Goal: Task Accomplishment & Management: Complete application form

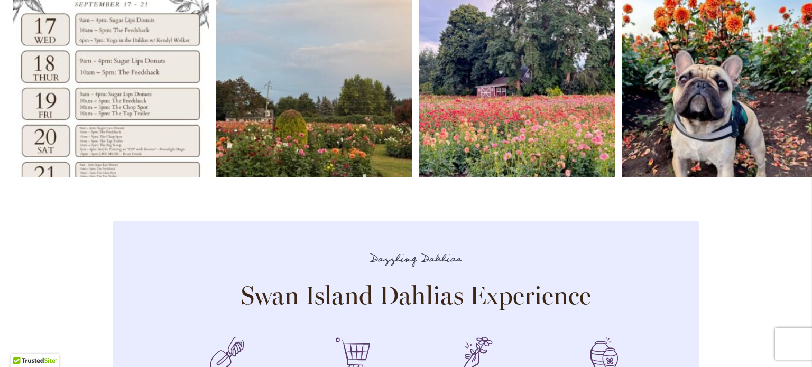
scroll to position [3064, 0]
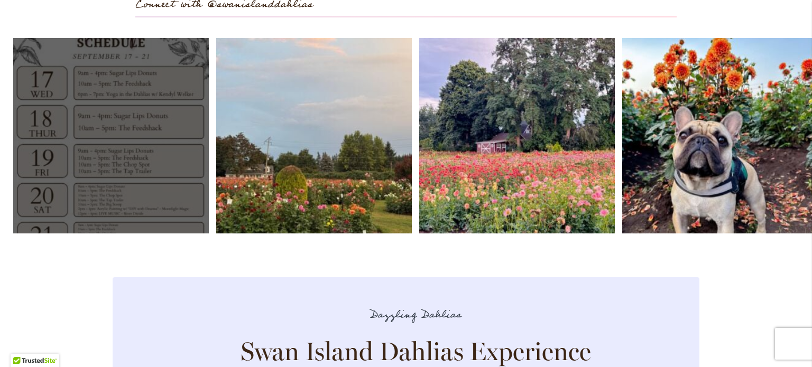
click at [118, 188] on link "Open" at bounding box center [110, 135] width 195 height 195
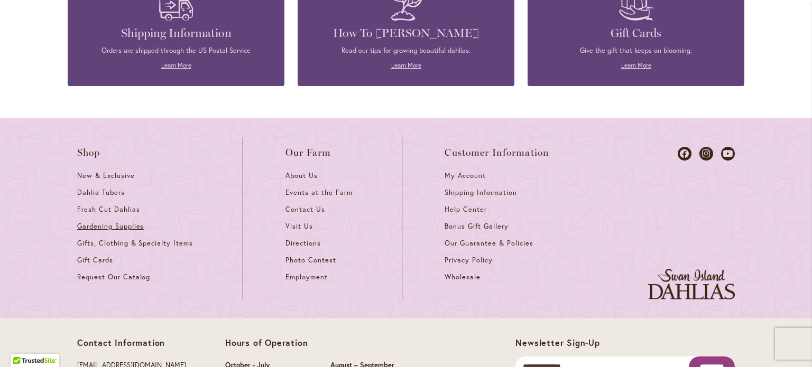
scroll to position [4677, 0]
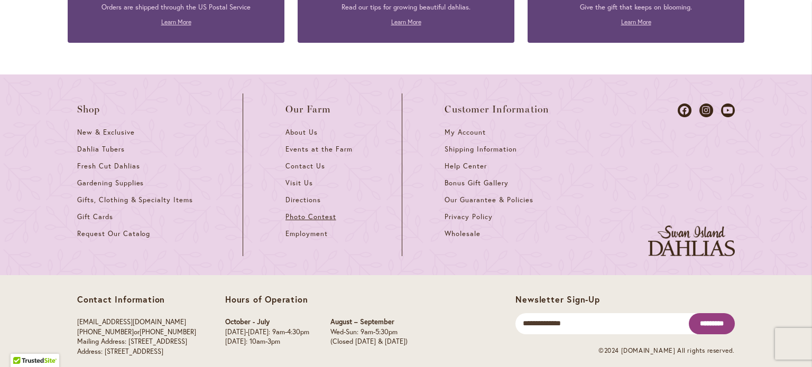
click at [311, 212] on span "Photo Contest" at bounding box center [310, 216] width 51 height 9
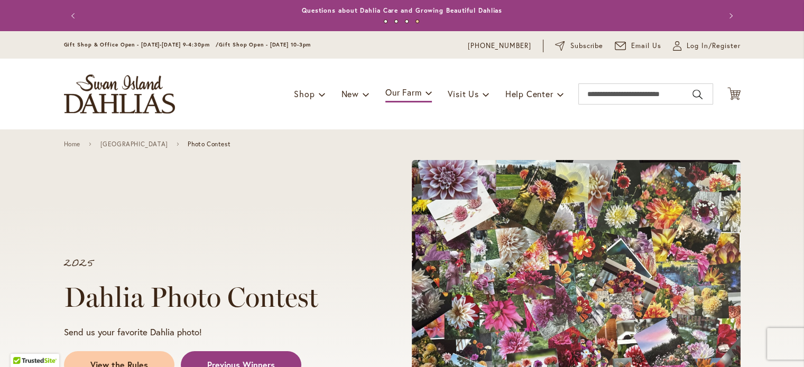
drag, startPoint x: 307, startPoint y: 206, endPoint x: 320, endPoint y: -45, distance: 250.7
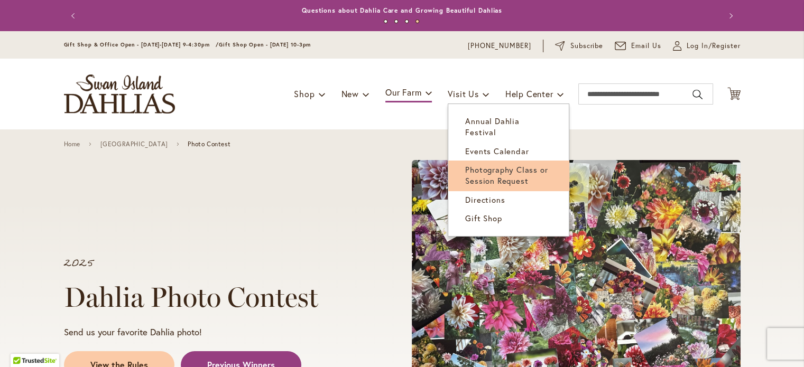
click at [488, 164] on span "Photography Class or Session Request" at bounding box center [506, 175] width 82 height 22
